Goal: Task Accomplishment & Management: Manage account settings

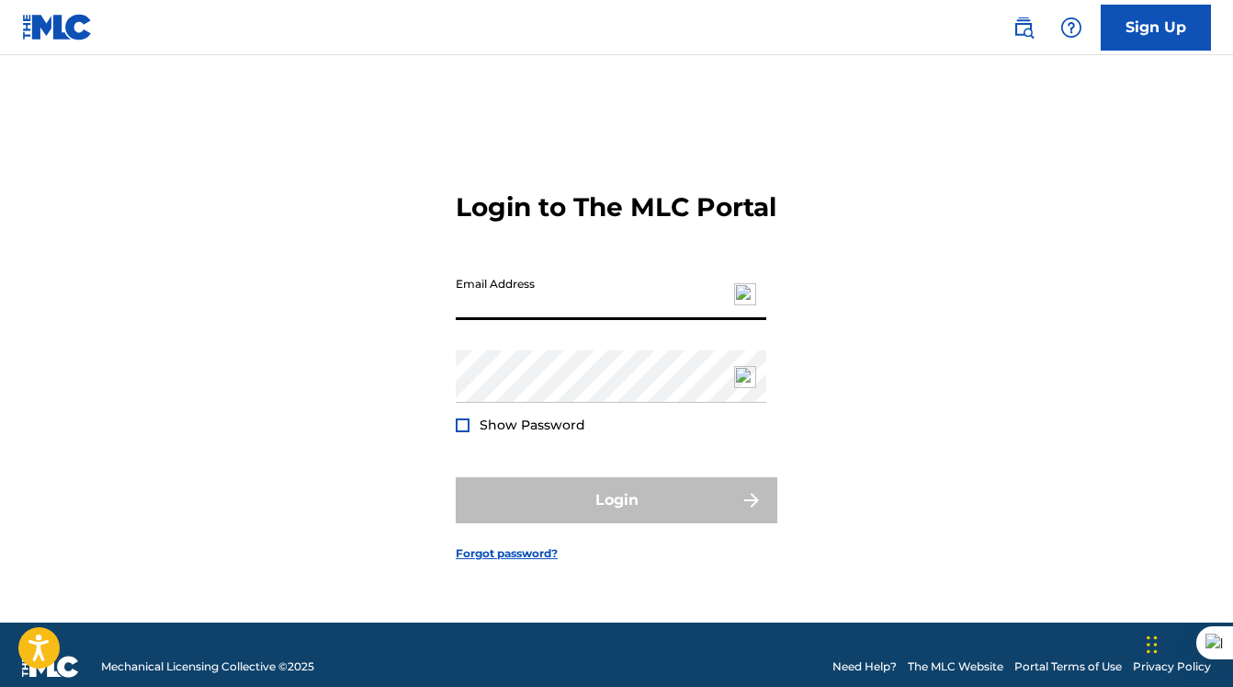
click at [478, 308] on input "Email Address" at bounding box center [611, 293] width 311 height 52
type input "[PERSON_NAME][EMAIL_ADDRESS][DOMAIN_NAME]"
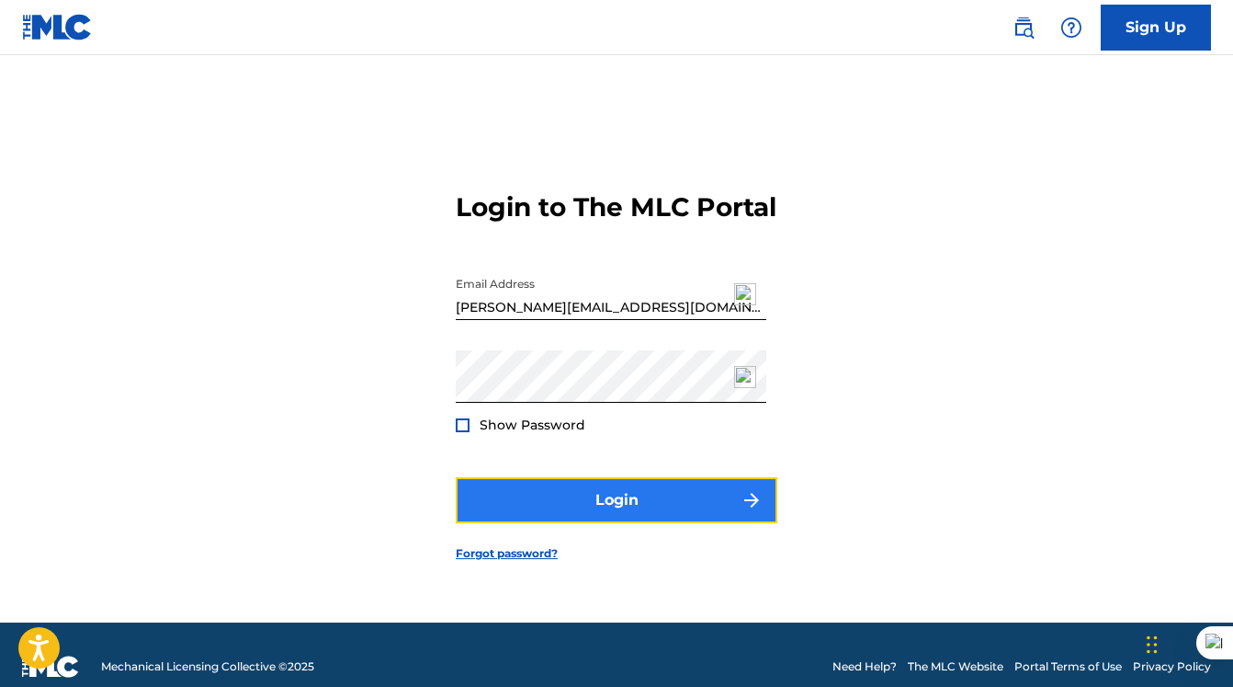
click at [626, 523] on button "Login" at bounding box center [617, 500] width 322 height 46
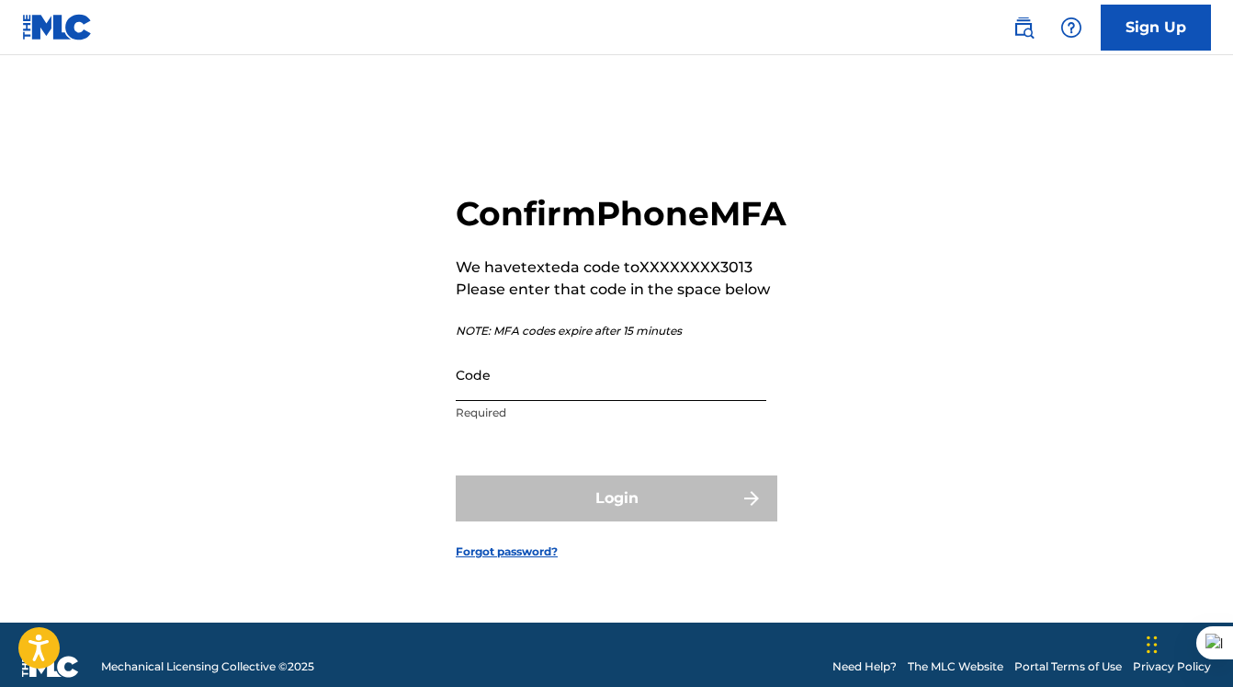
click at [545, 399] on input "Code" at bounding box center [611, 374] width 311 height 52
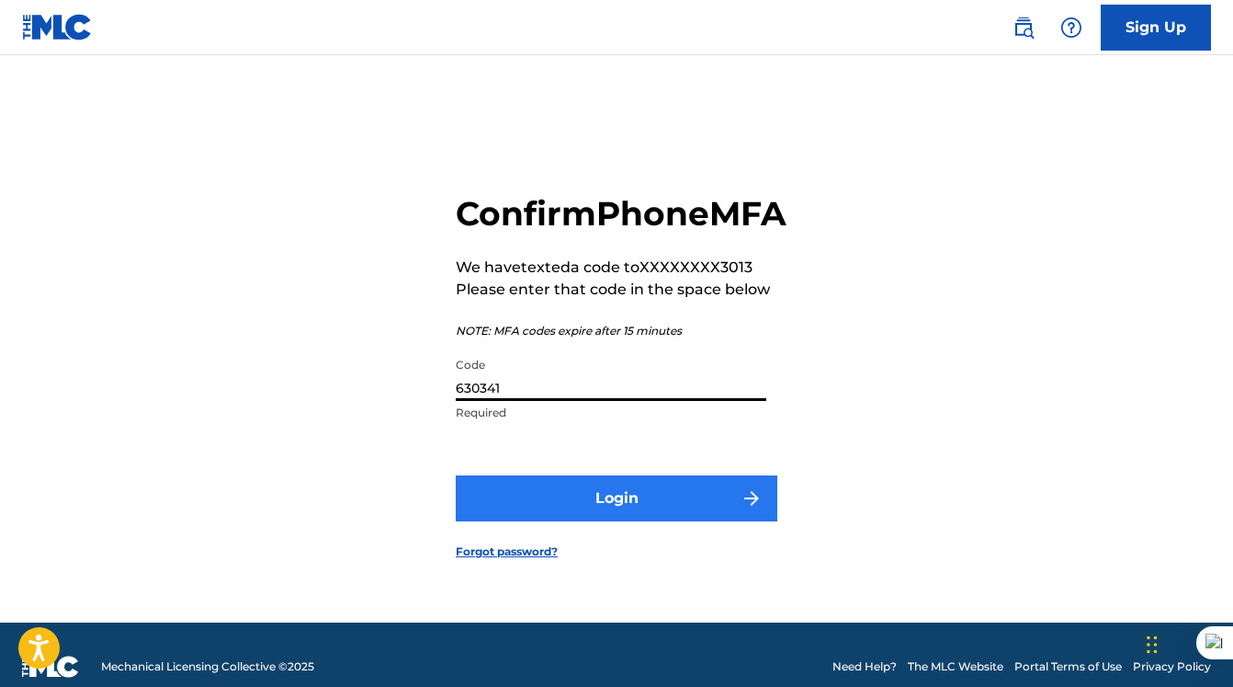
type input "630341"
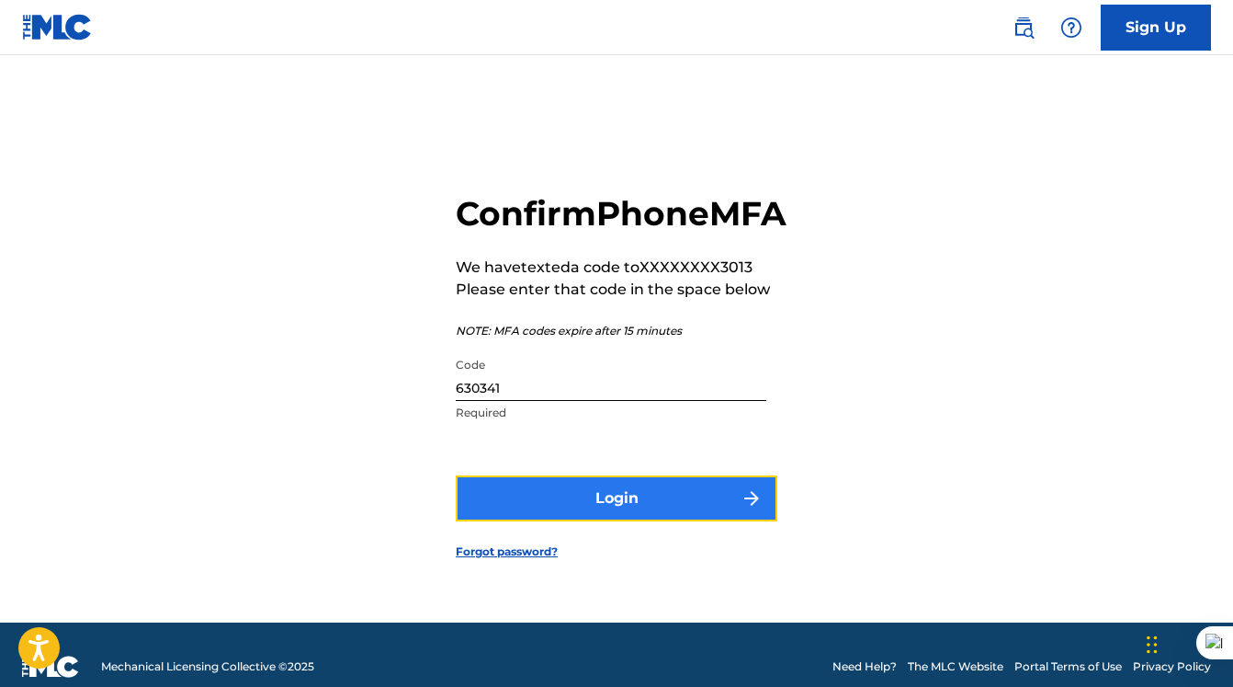
click at [652, 521] on button "Login" at bounding box center [617, 498] width 322 height 46
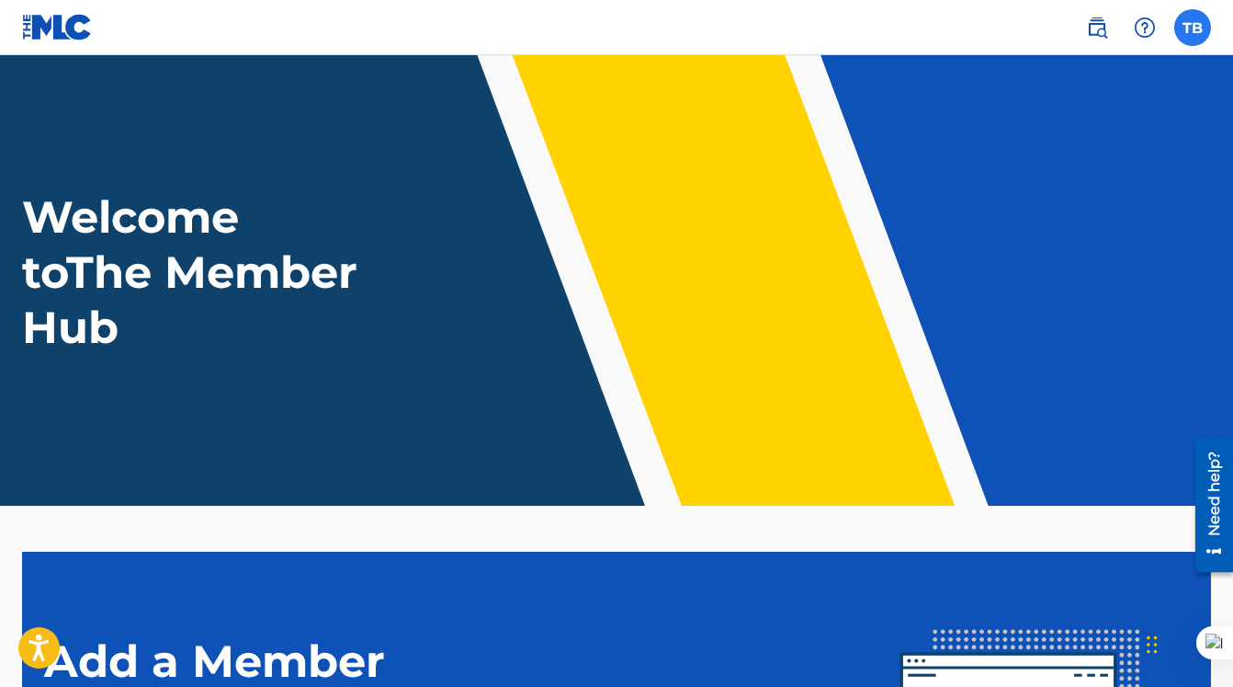
click at [1199, 28] on label at bounding box center [1193, 27] width 37 height 37
click at [1193, 28] on input "TB [PERSON_NAME] [PERSON_NAME][EMAIL_ADDRESS][DOMAIN_NAME] Notification Prefere…" at bounding box center [1193, 28] width 0 height 0
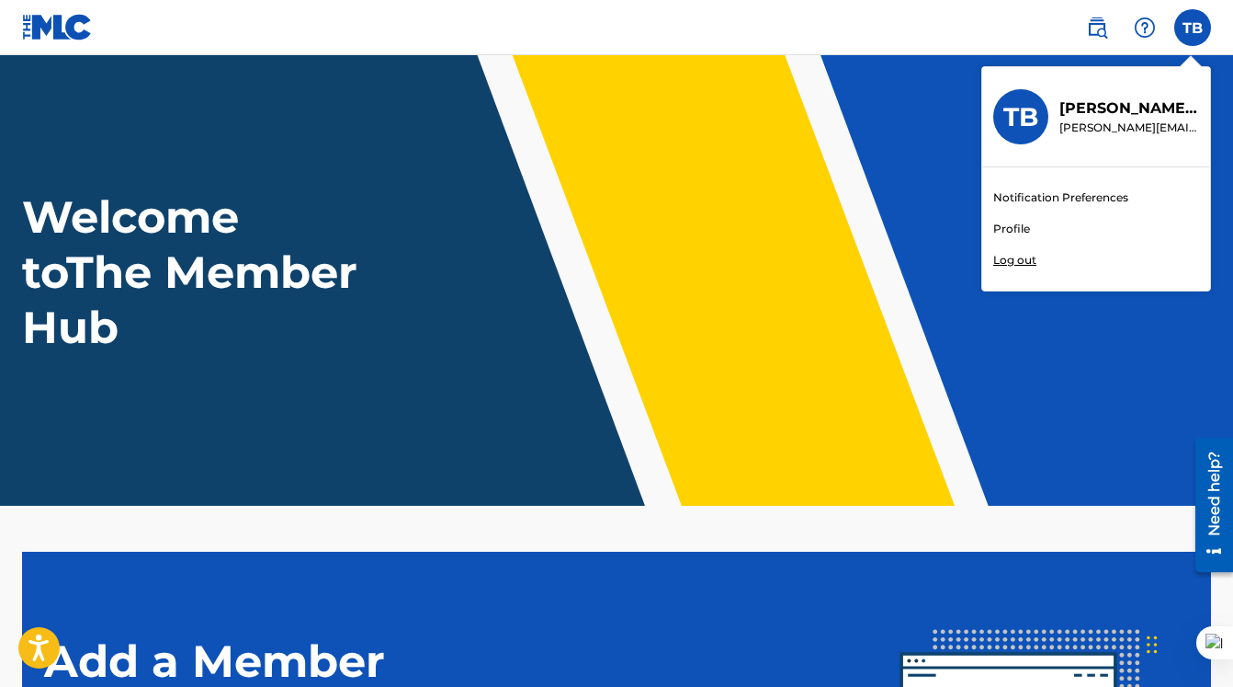
click at [1019, 233] on link "Profile" at bounding box center [1012, 229] width 37 height 17
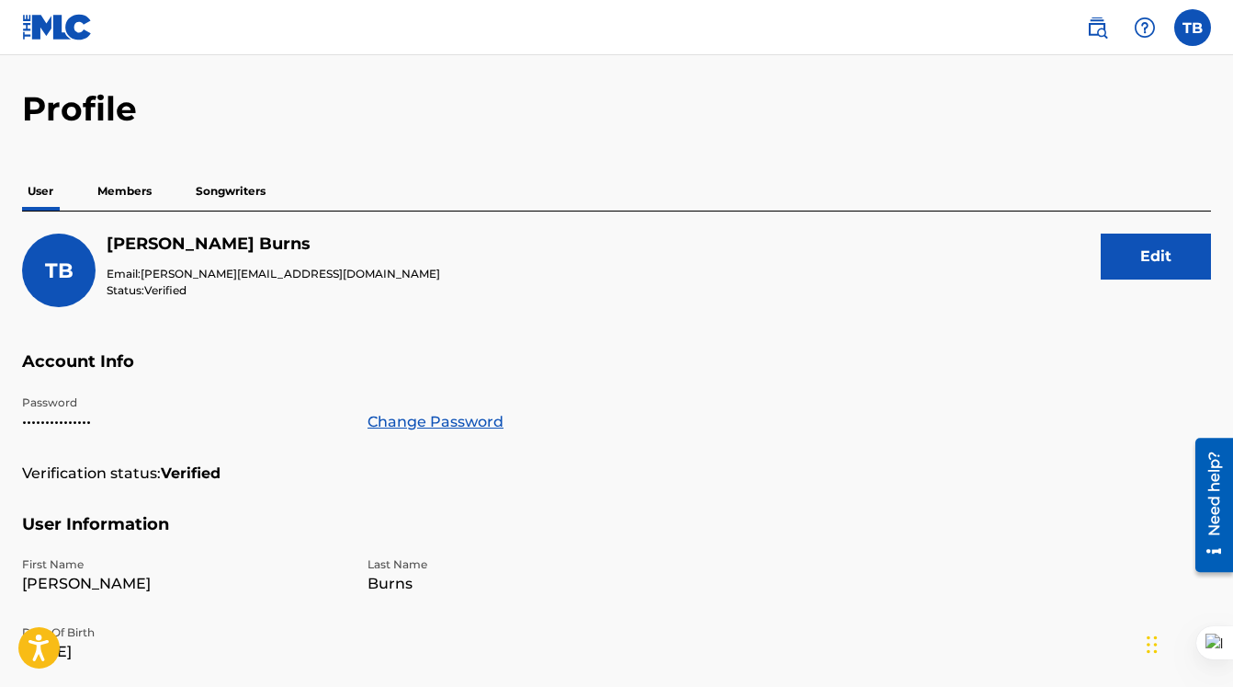
scroll to position [72, 0]
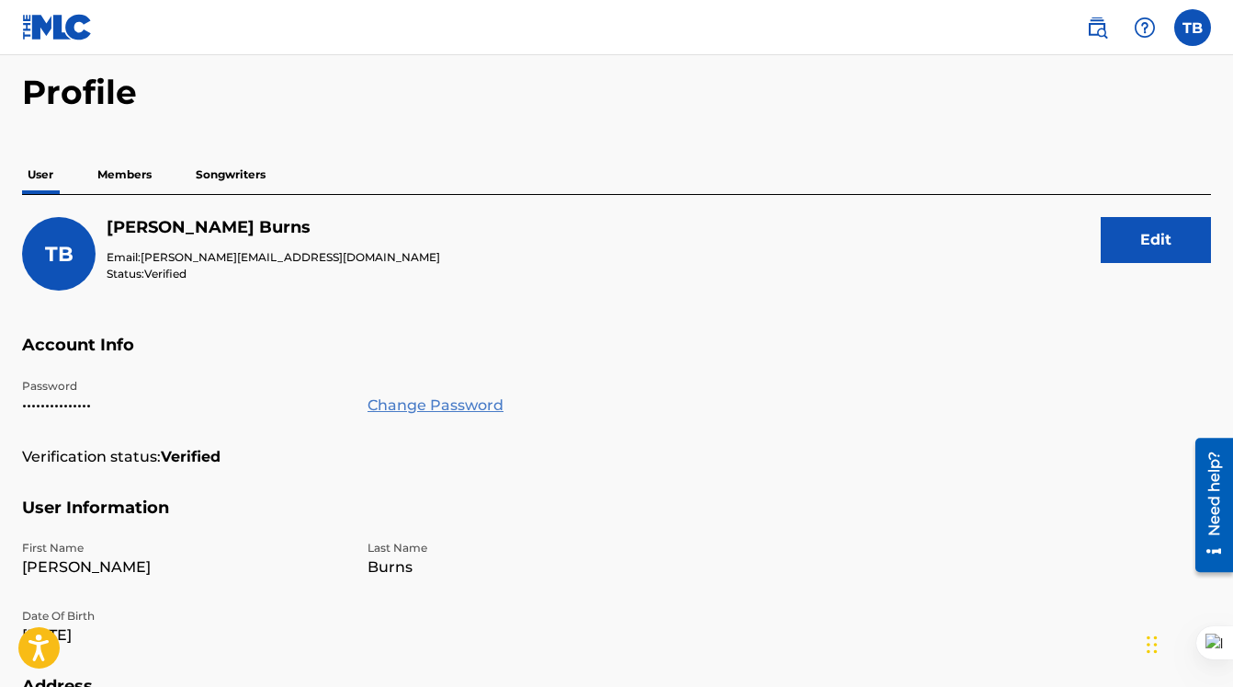
click at [394, 399] on link "Change Password" at bounding box center [436, 405] width 136 height 22
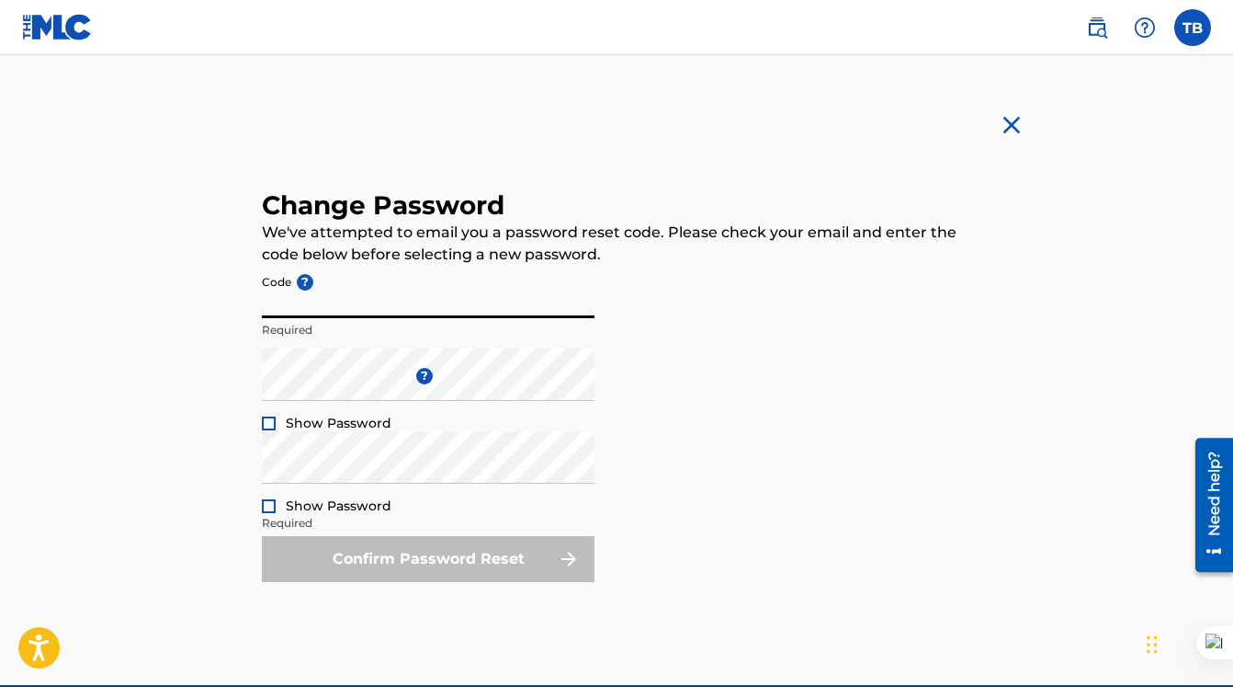
click at [377, 290] on input "Code ?" at bounding box center [428, 292] width 333 height 52
paste input "539f3a7fdbbdfb8e1c043829aa0e2f88"
type input "539f3a7fdbbdfb8e1c043829aa0e2f88"
click at [268, 418] on div at bounding box center [269, 423] width 14 height 14
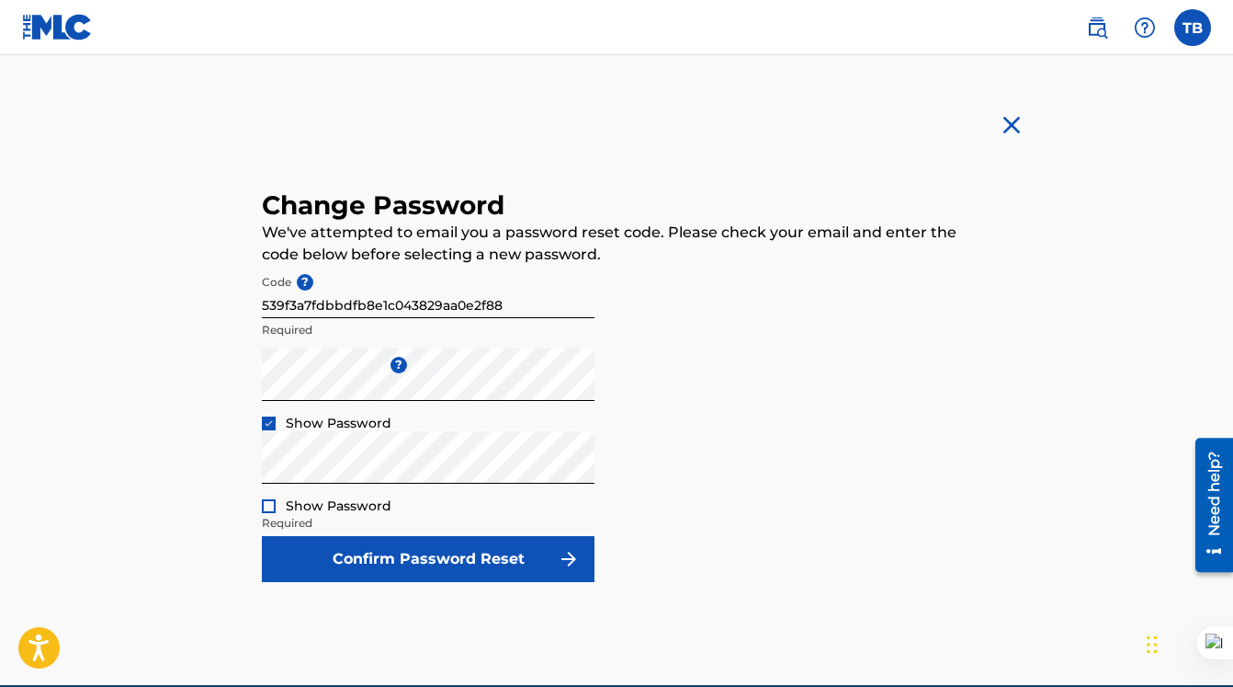
click at [275, 509] on div at bounding box center [269, 506] width 14 height 14
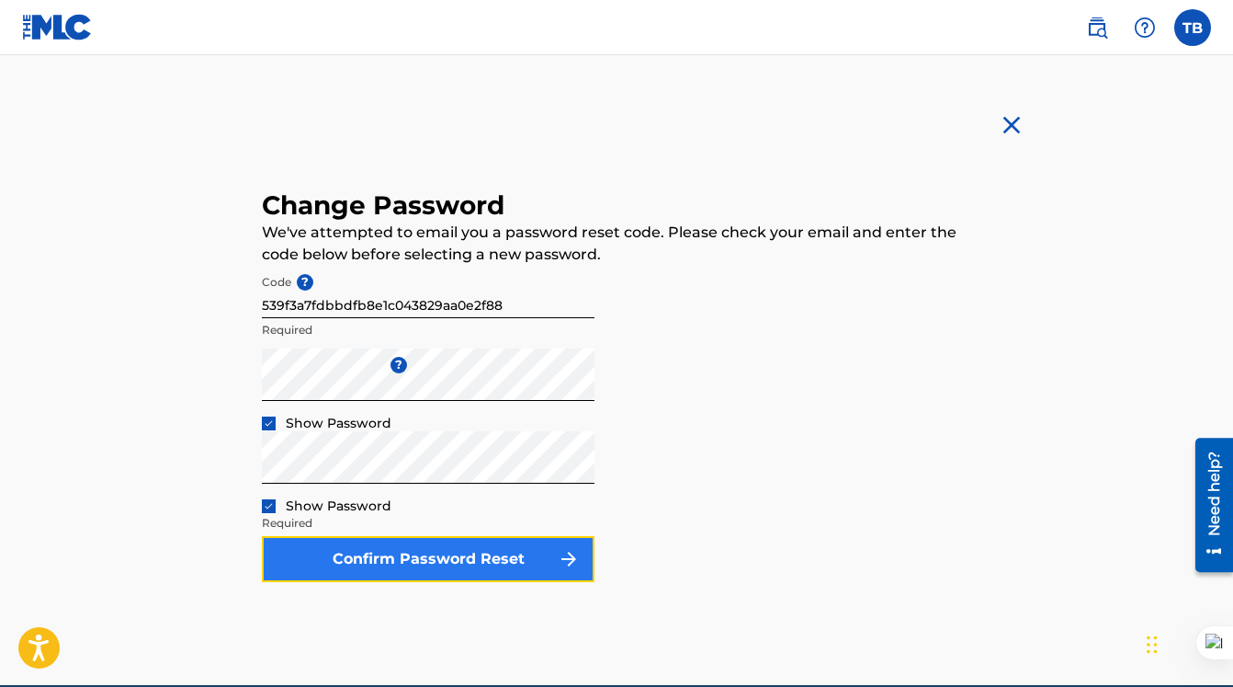
click at [388, 556] on button "Confirm Password Reset" at bounding box center [428, 559] width 333 height 46
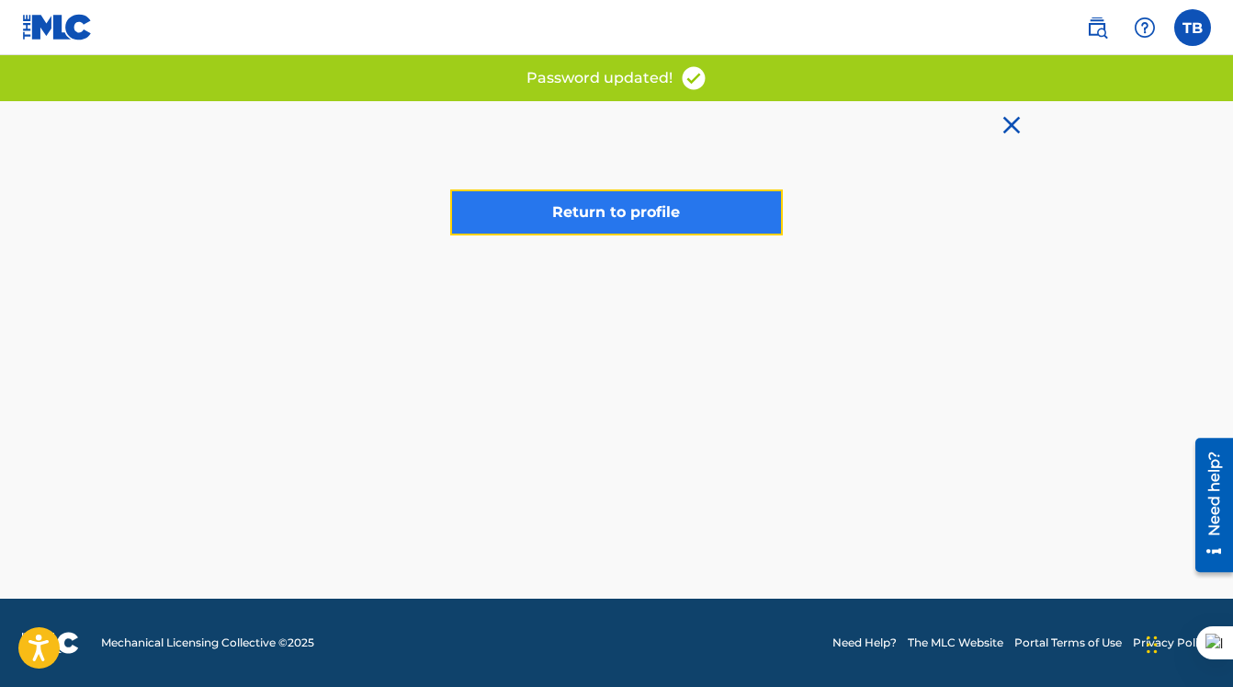
click at [622, 223] on link "Return to profile" at bounding box center [616, 212] width 333 height 46
